Goal: Task Accomplishment & Management: Use online tool/utility

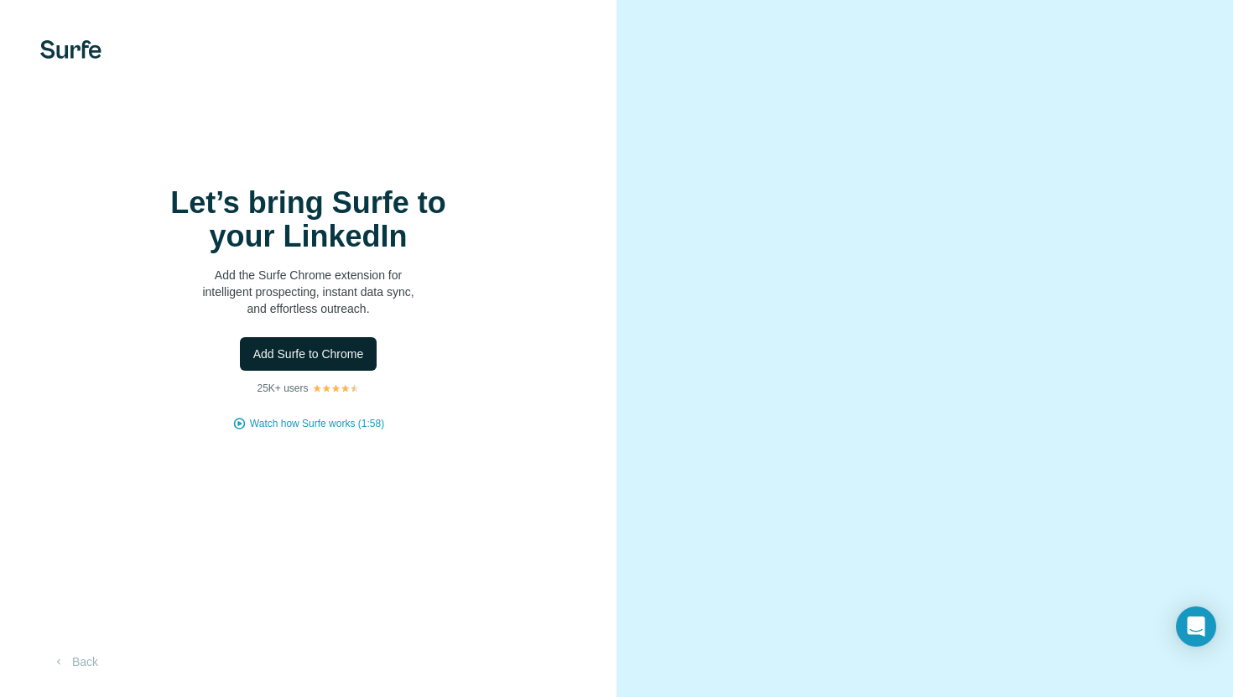
click at [316, 341] on button "Add Surfe to Chrome" at bounding box center [309, 354] width 138 height 34
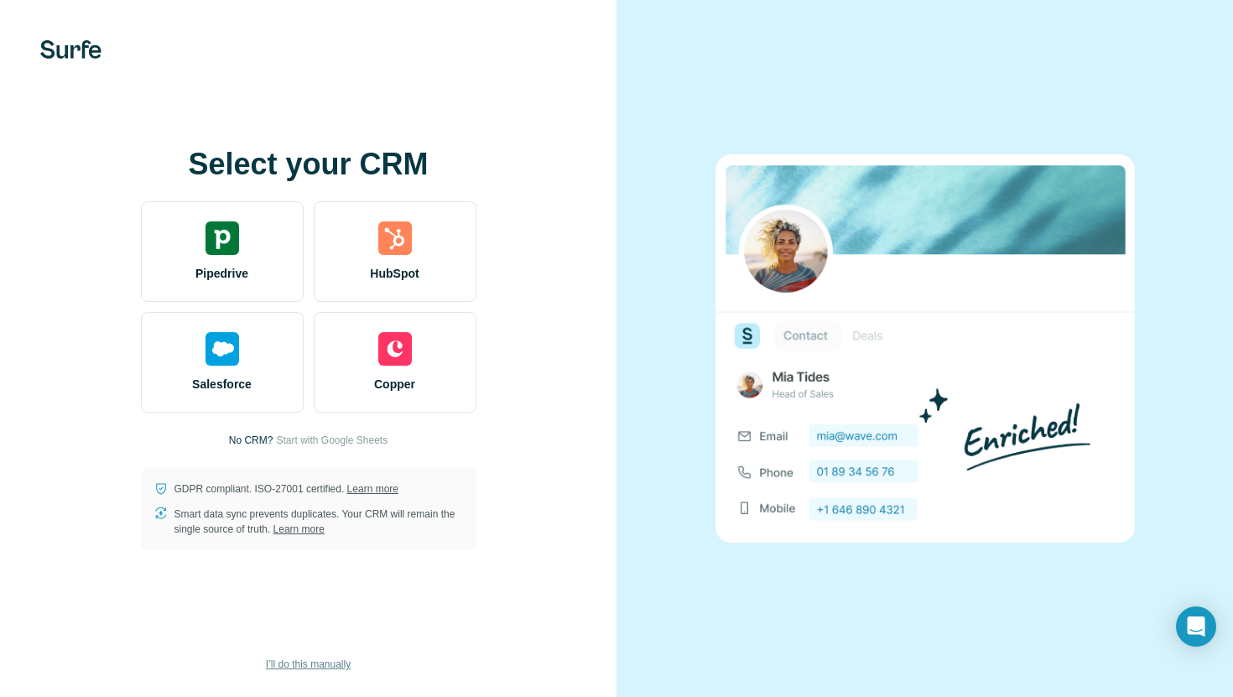
click at [317, 664] on span "I’ll do this manually" at bounding box center [308, 664] width 85 height 15
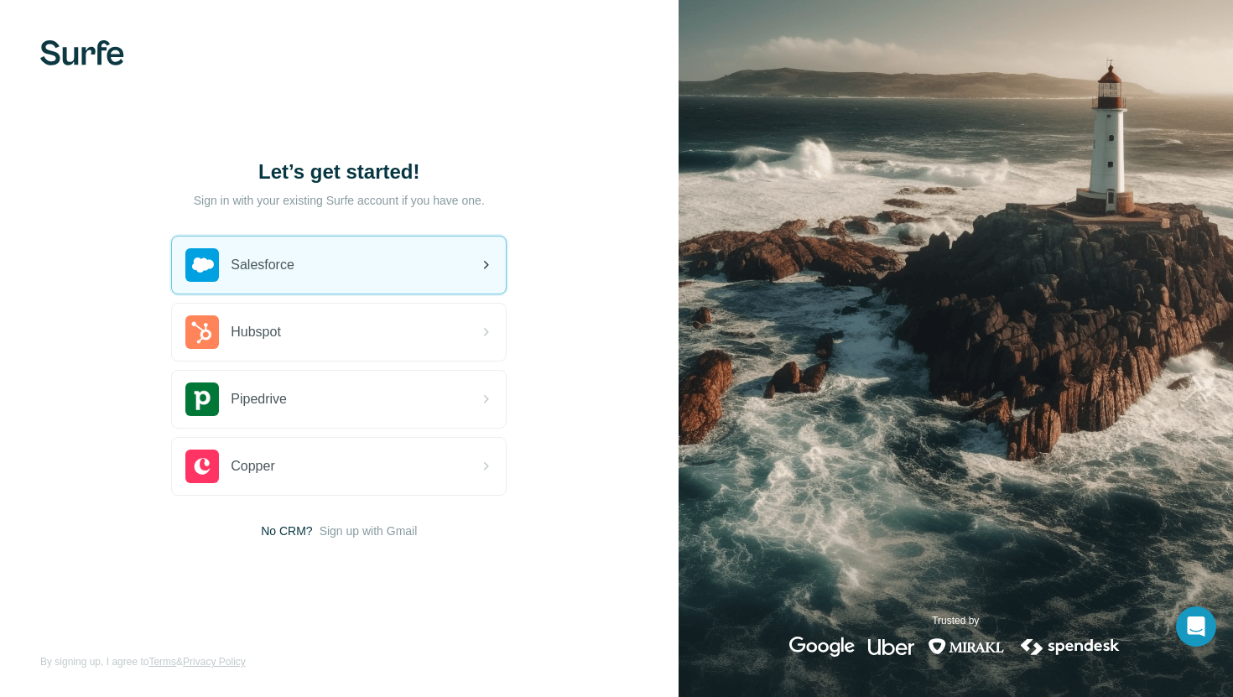
click at [426, 278] on div "Salesforce" at bounding box center [339, 265] width 334 height 57
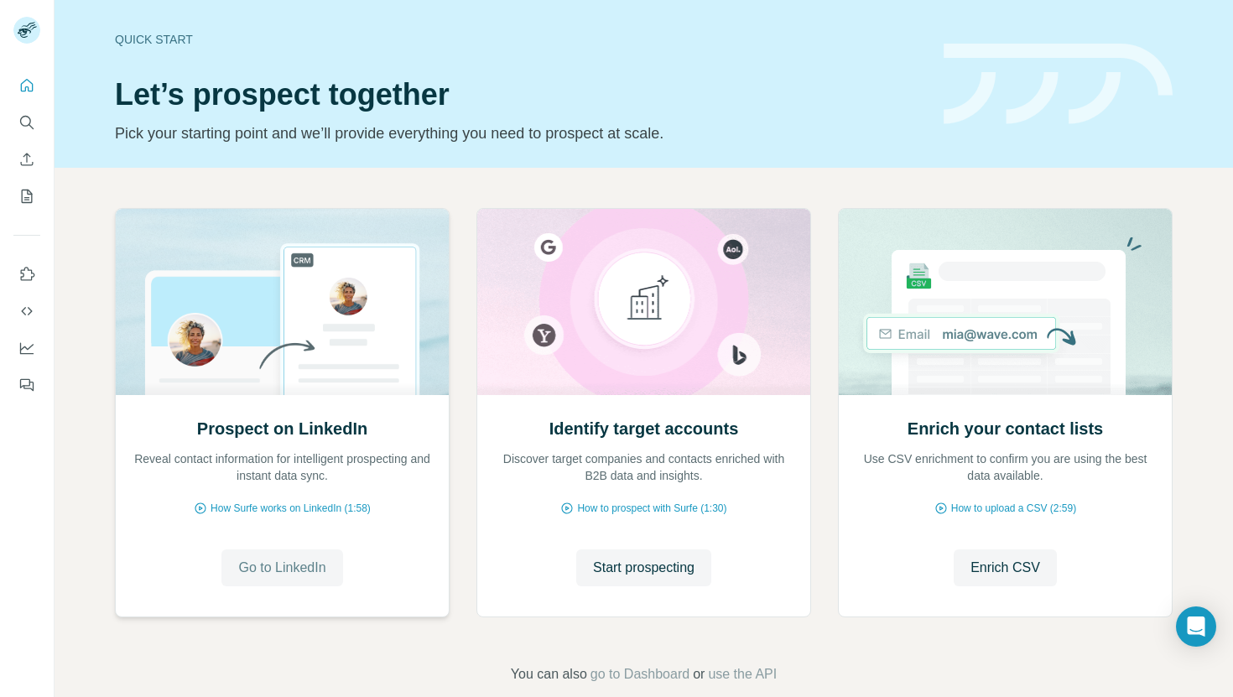
click at [284, 558] on span "Go to LinkedIn" at bounding box center [281, 568] width 87 height 20
click at [32, 281] on icon "Use Surfe on LinkedIn" at bounding box center [26, 274] width 17 height 17
